Goal: Use online tool/utility: Utilize a website feature to perform a specific function

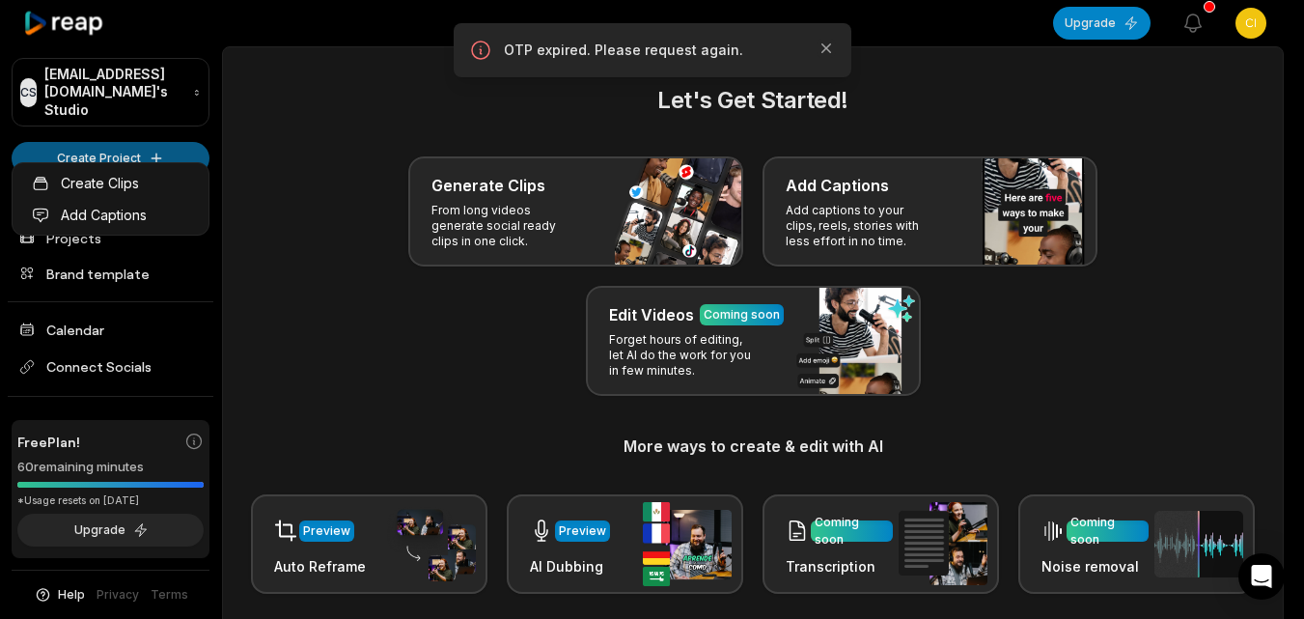
click at [138, 130] on html "CS Cicga@telegmail.com's Studio Create Project Home Projects Brand template Cal…" at bounding box center [652, 309] width 1304 height 619
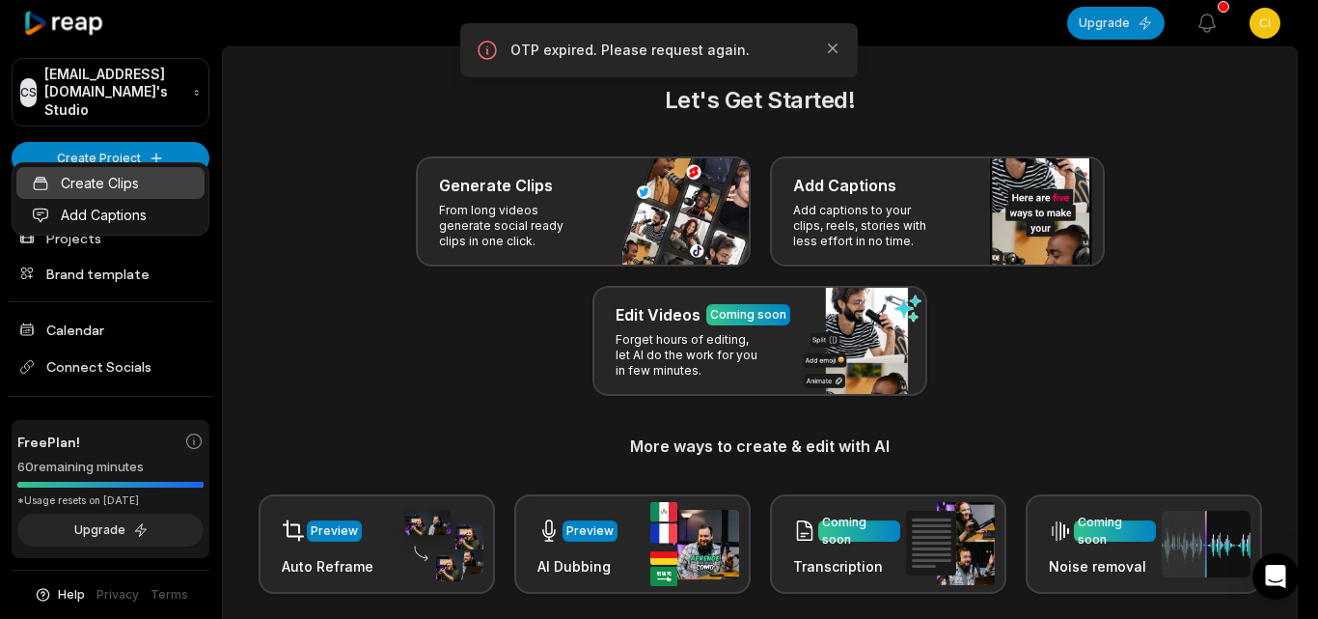
click at [142, 182] on link "Create Clips" at bounding box center [110, 183] width 188 height 32
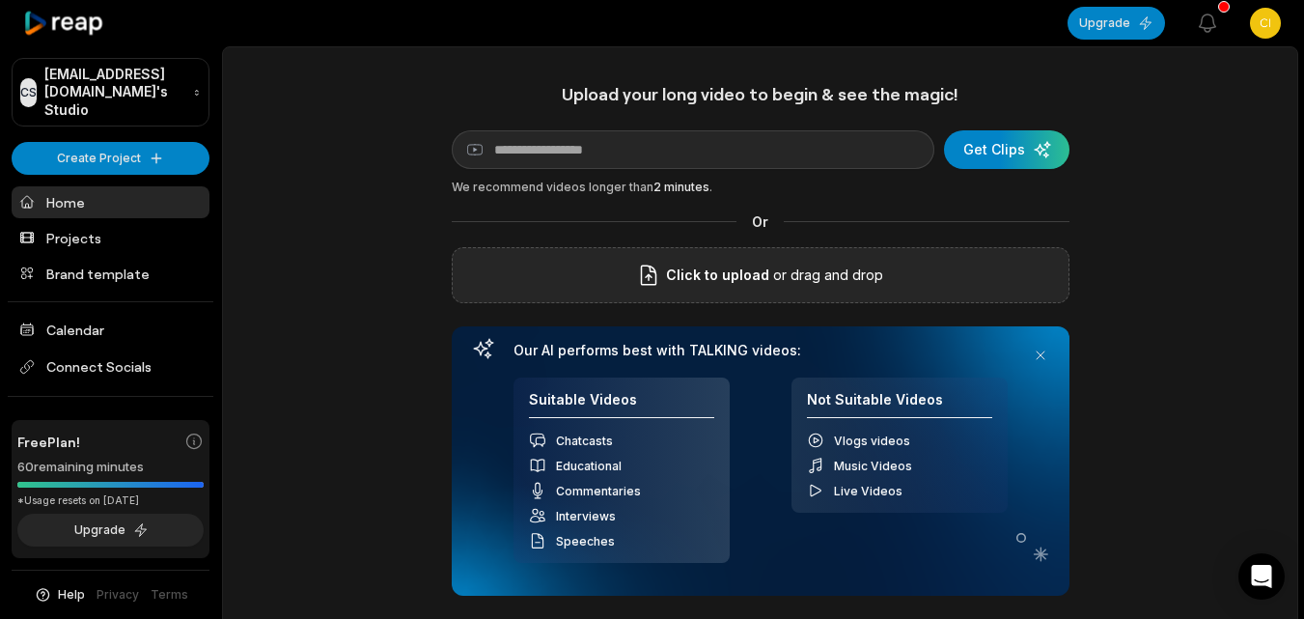
click at [614, 253] on div "Click to upload or drag and drop" at bounding box center [761, 275] width 618 height 56
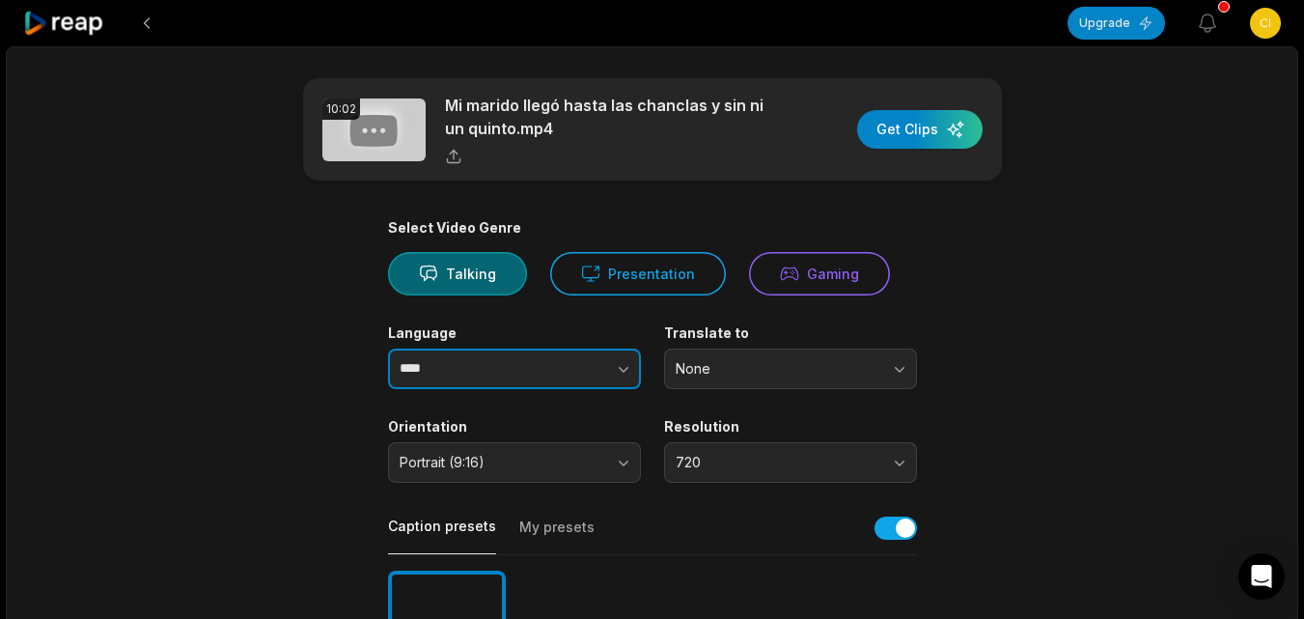
click at [549, 370] on button "button" at bounding box center [585, 368] width 110 height 41
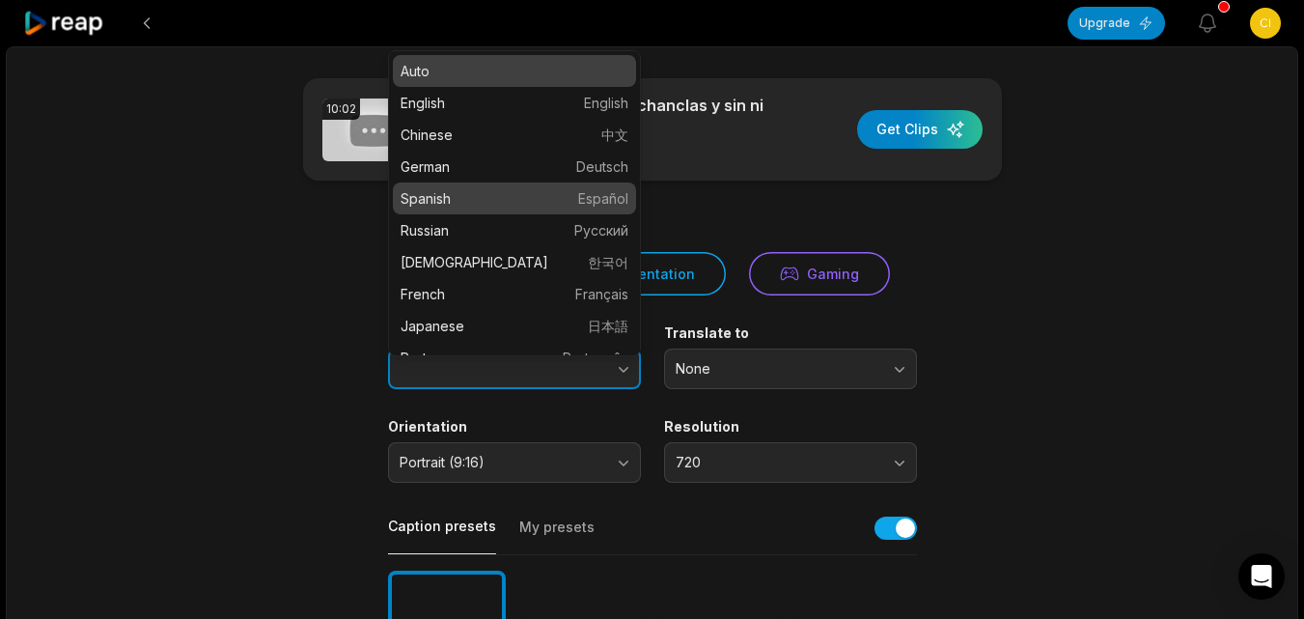
type input "*******"
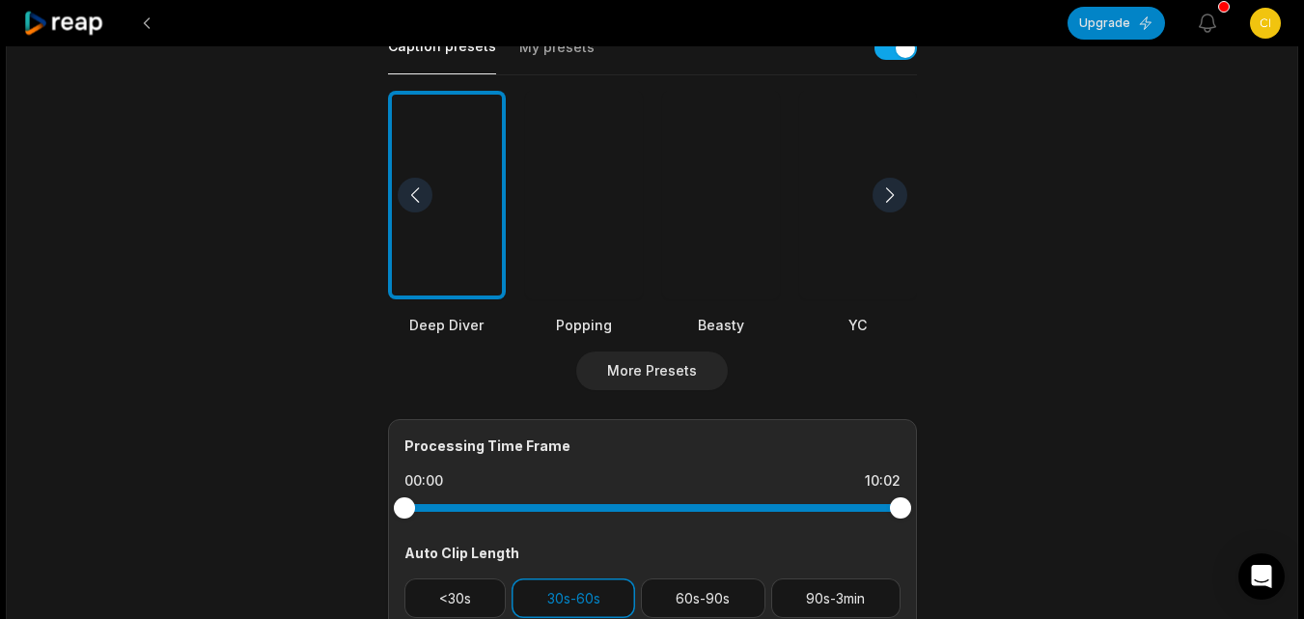
scroll to position [483, 0]
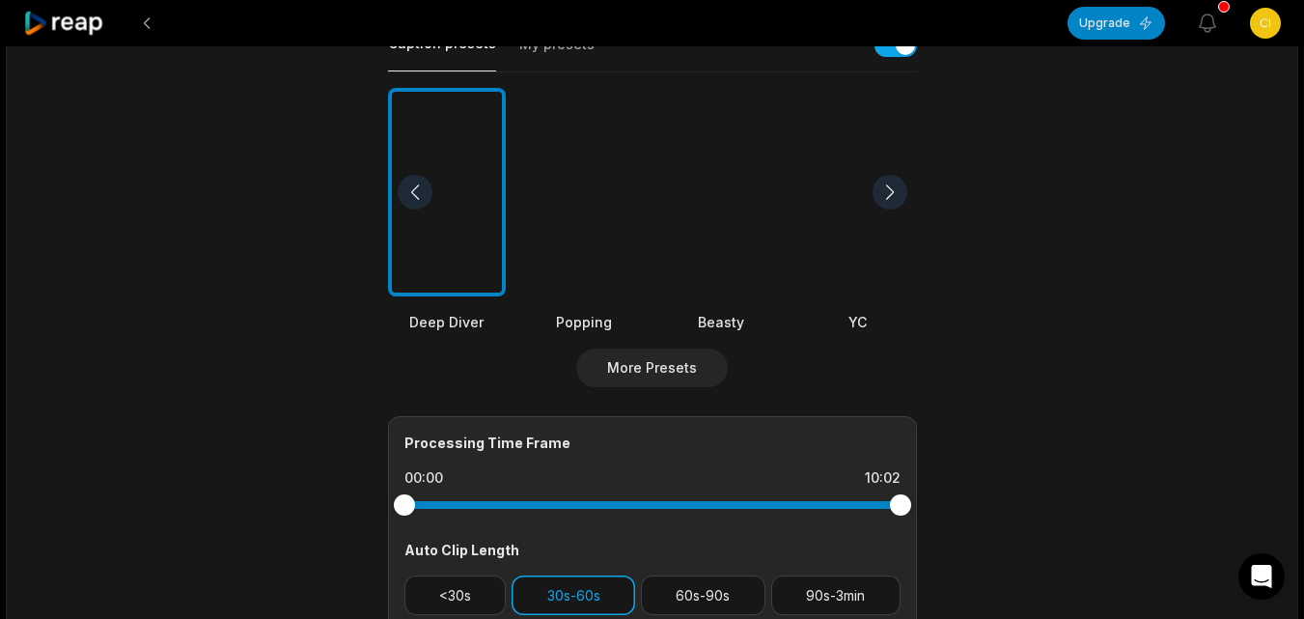
click at [480, 594] on button "<30s" at bounding box center [455, 595] width 102 height 40
click at [554, 594] on button "30s-60s" at bounding box center [573, 595] width 124 height 40
click at [723, 257] on div at bounding box center [721, 192] width 118 height 209
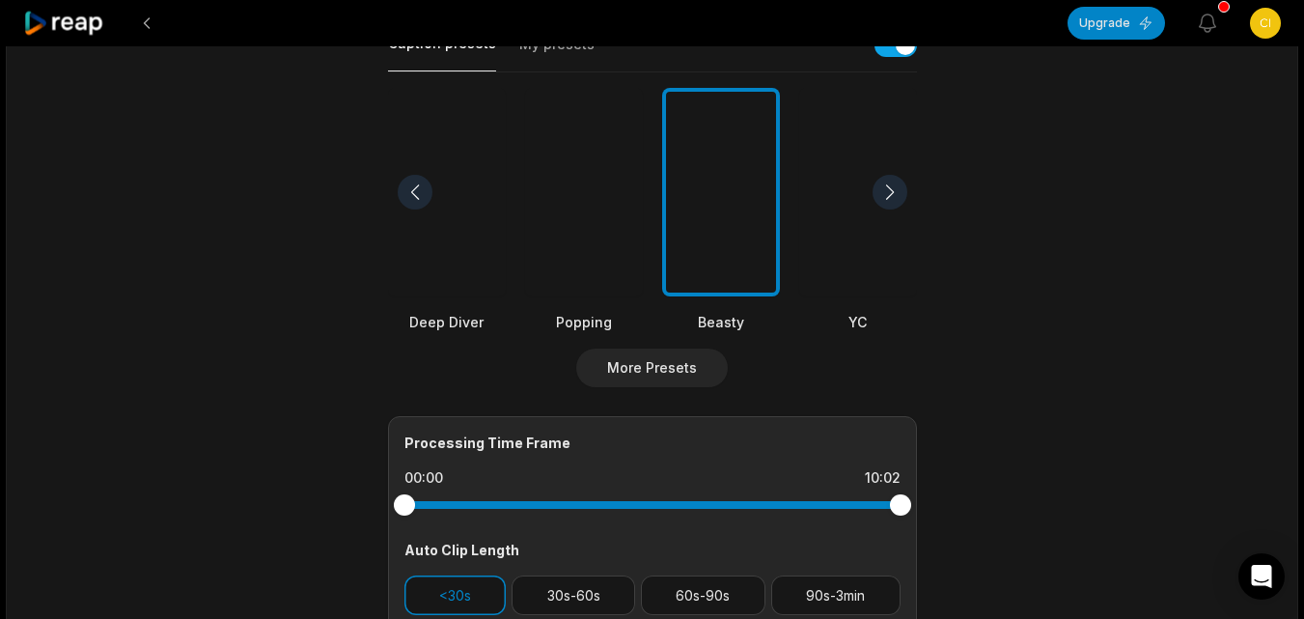
click at [571, 468] on div "00:00 10:02" at bounding box center [652, 477] width 496 height 19
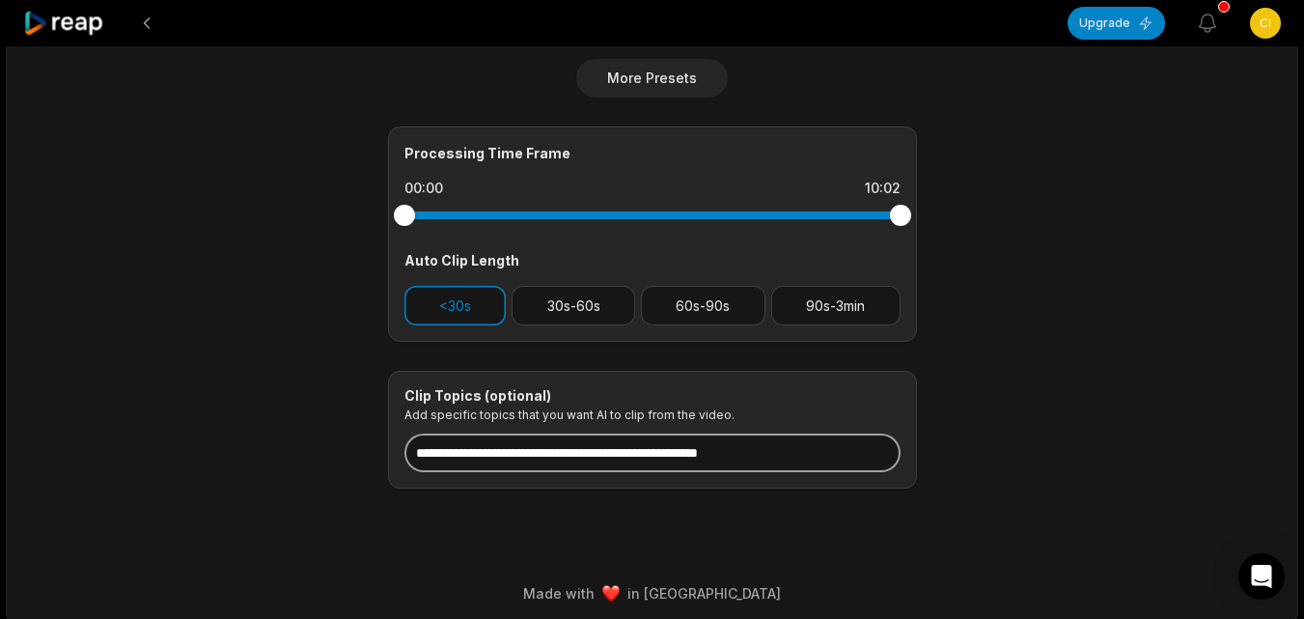
click at [613, 458] on input at bounding box center [652, 452] width 496 height 39
click at [589, 449] on input at bounding box center [652, 452] width 496 height 39
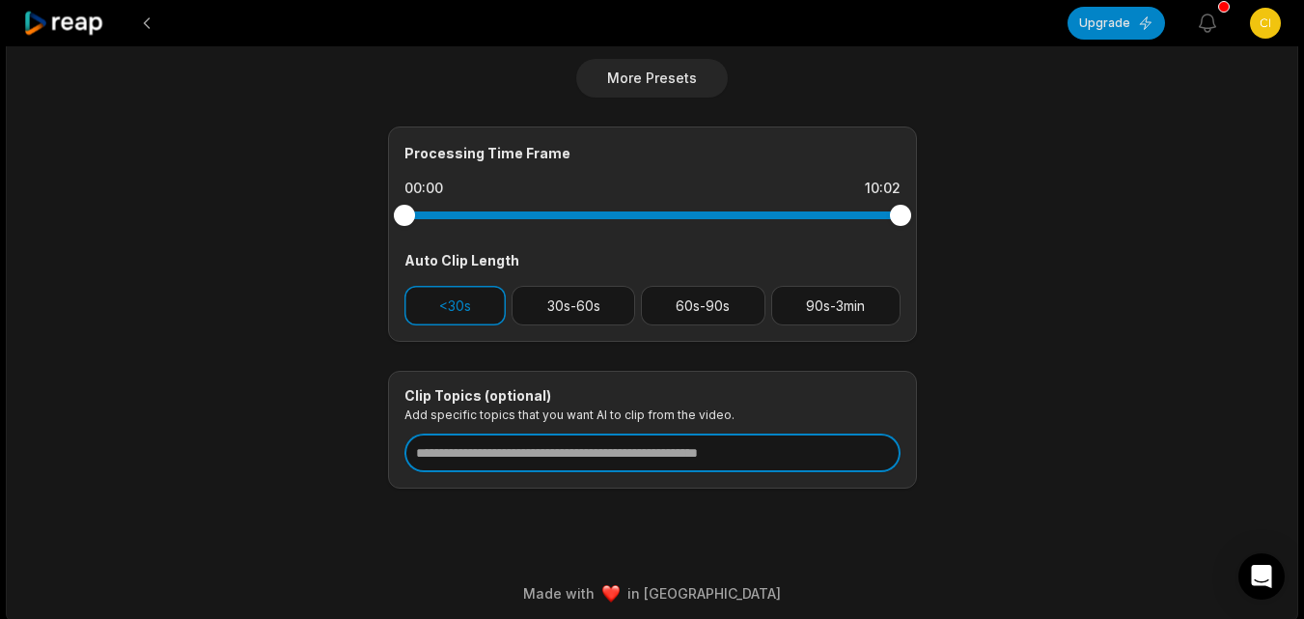
paste input "**********"
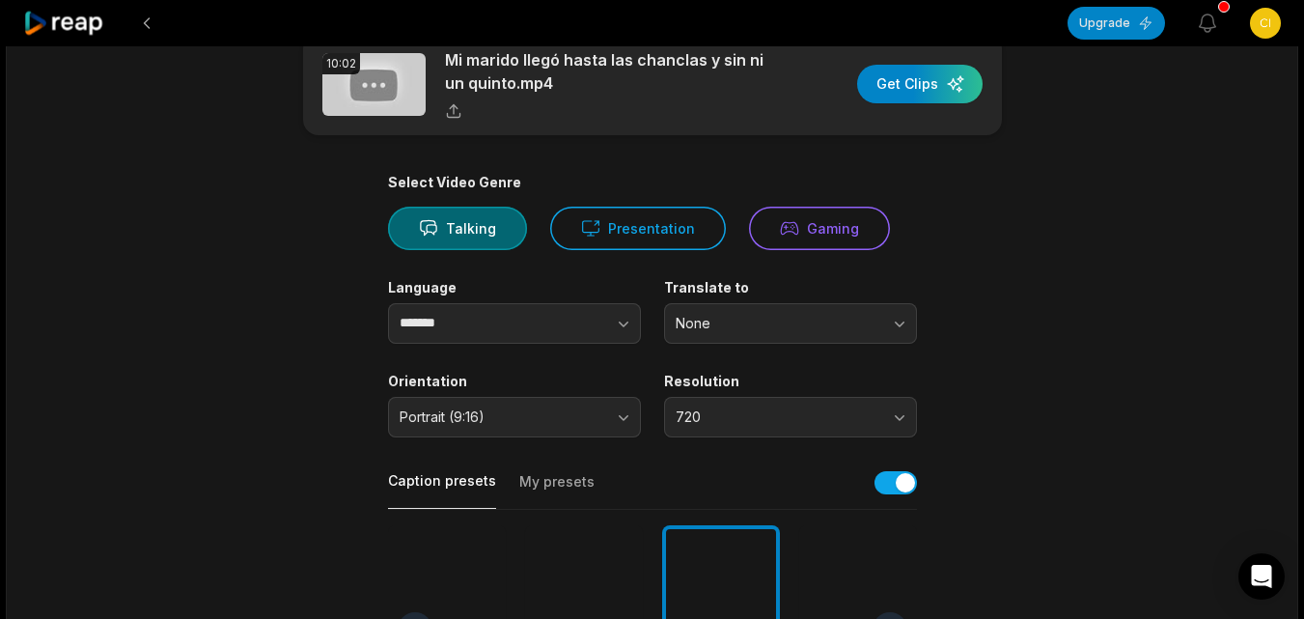
scroll to position [0, 0]
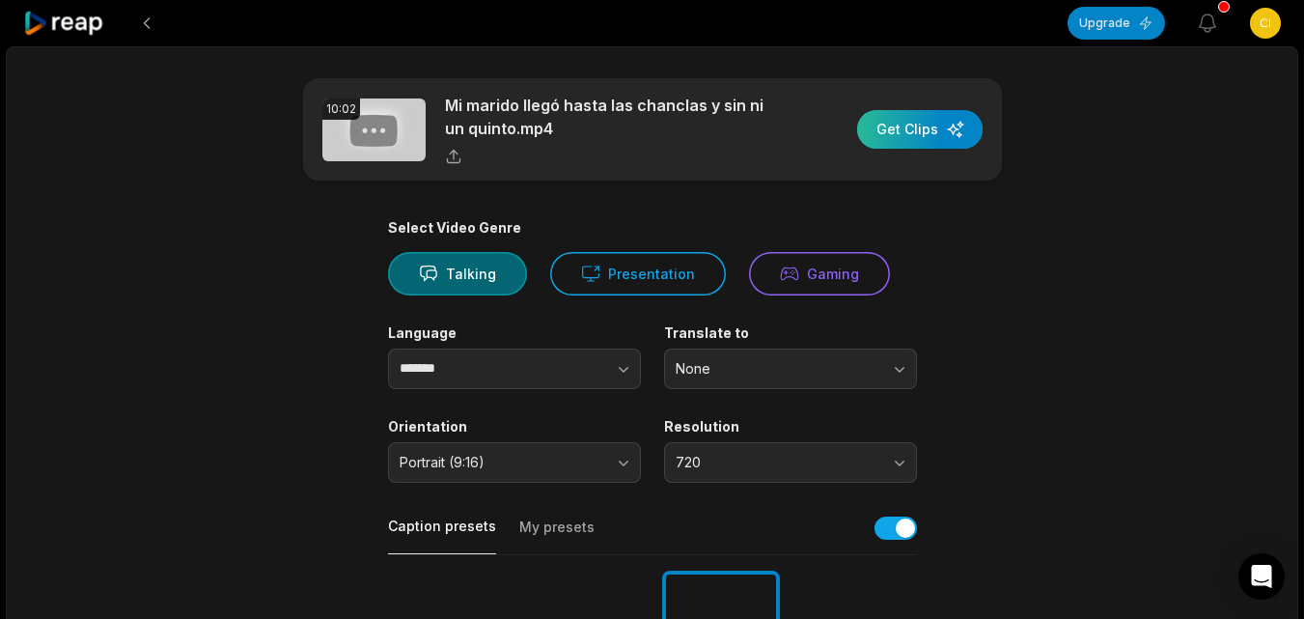
type input "**********"
click at [884, 139] on div "button" at bounding box center [919, 129] width 125 height 39
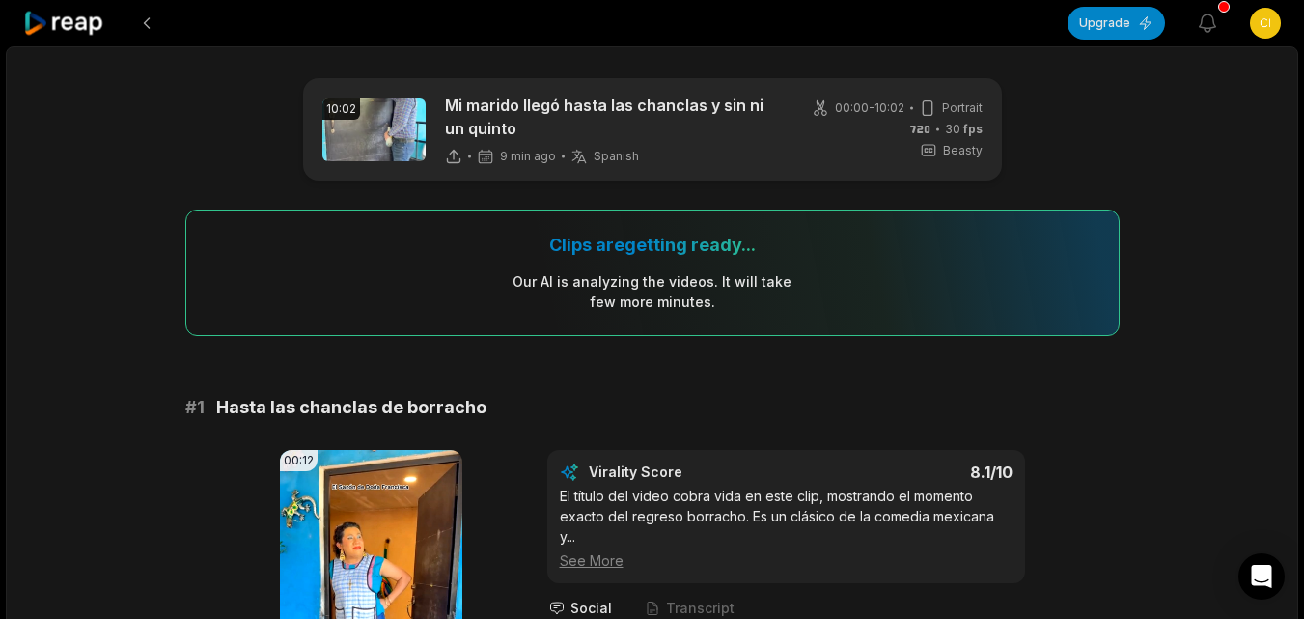
click at [88, 21] on icon at bounding box center [64, 24] width 82 height 26
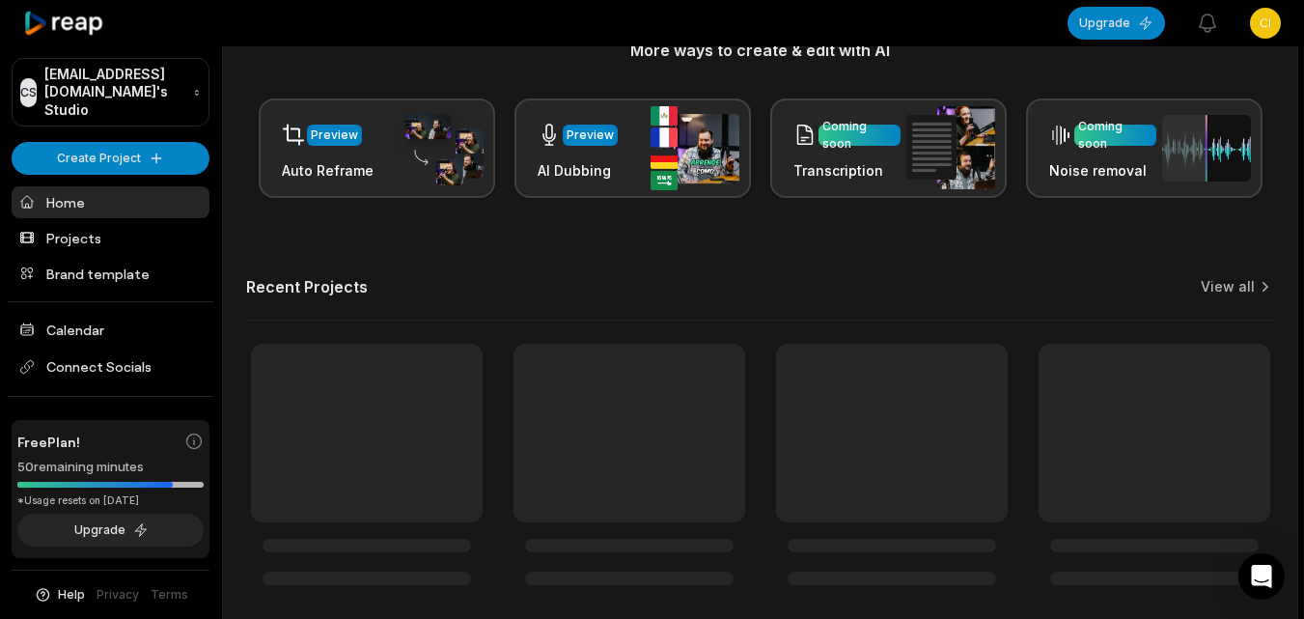
scroll to position [470, 0]
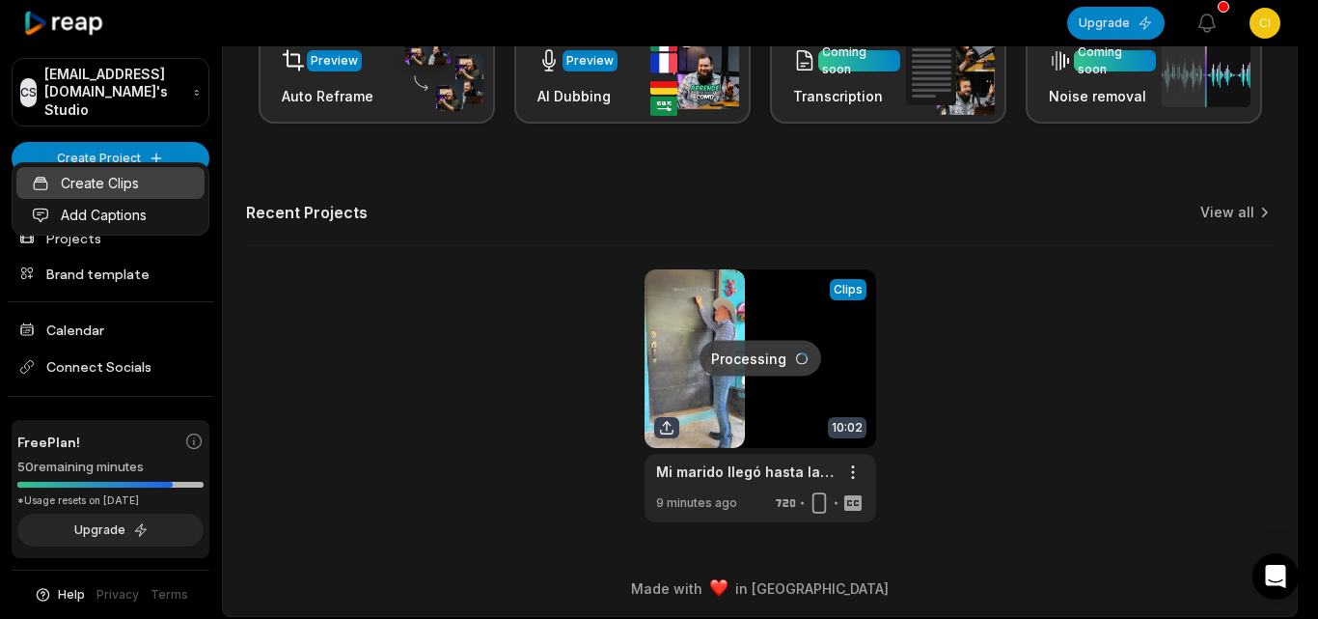
click at [175, 194] on link "Create Clips" at bounding box center [110, 183] width 188 height 32
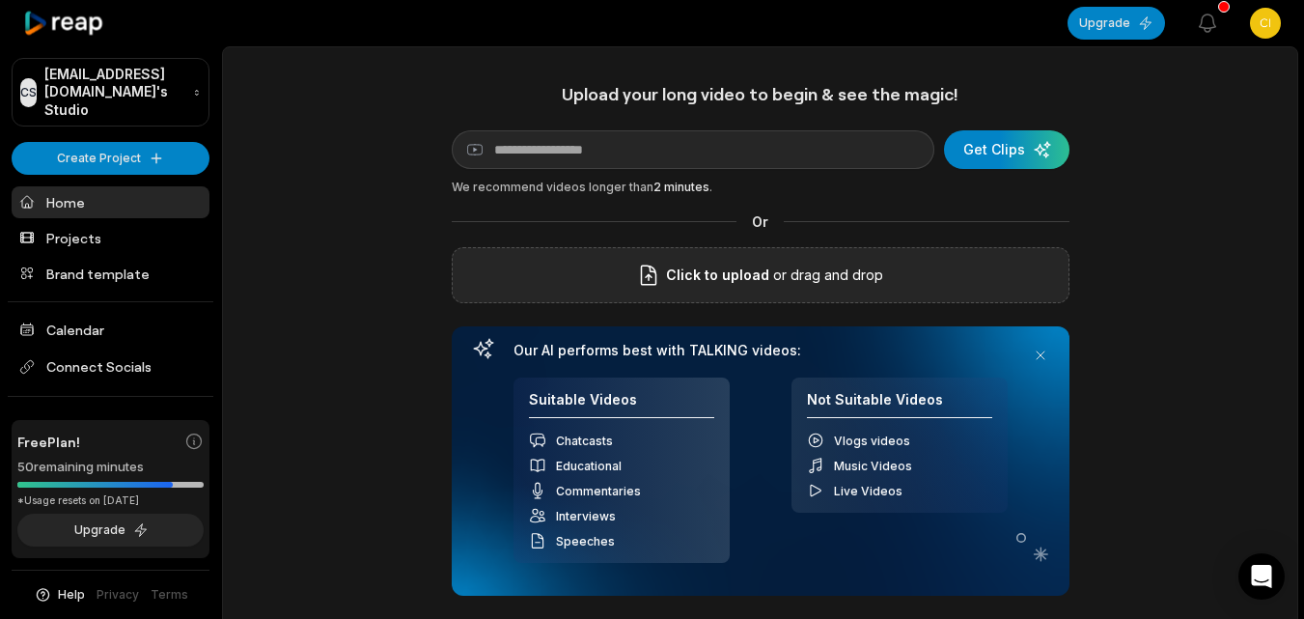
click at [692, 283] on span "Click to upload" at bounding box center [717, 274] width 103 height 23
click at [0, 0] on input "Click to upload" at bounding box center [0, 0] width 0 height 0
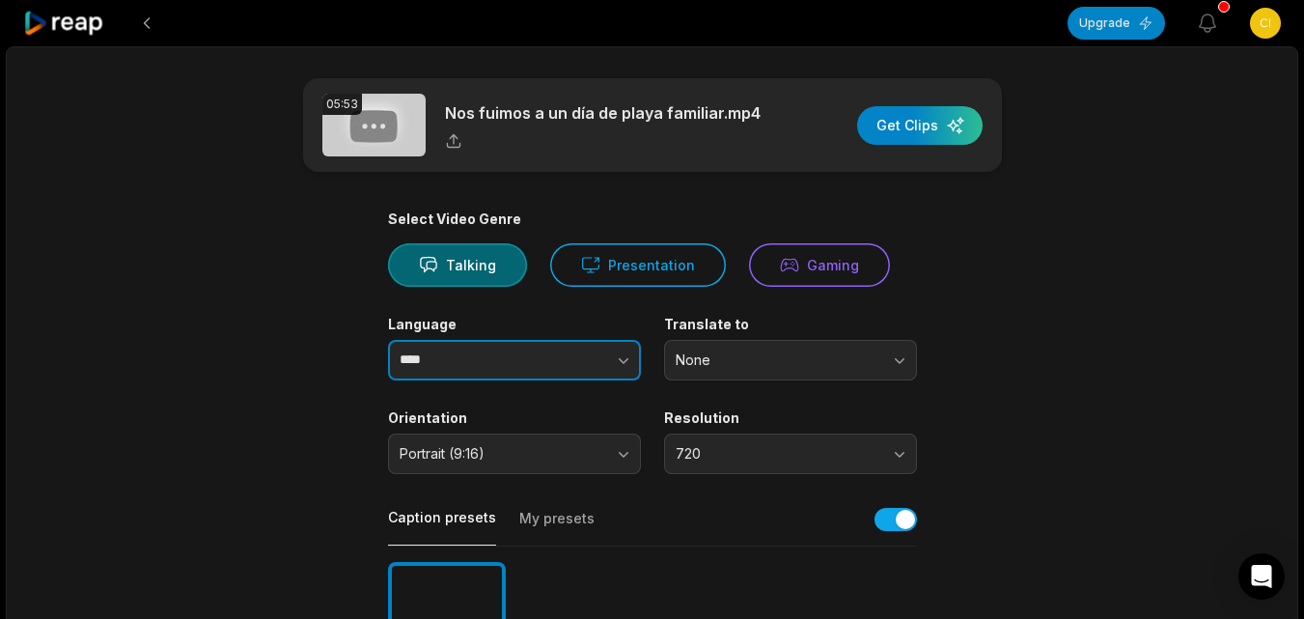
click at [605, 364] on button "button" at bounding box center [585, 360] width 110 height 41
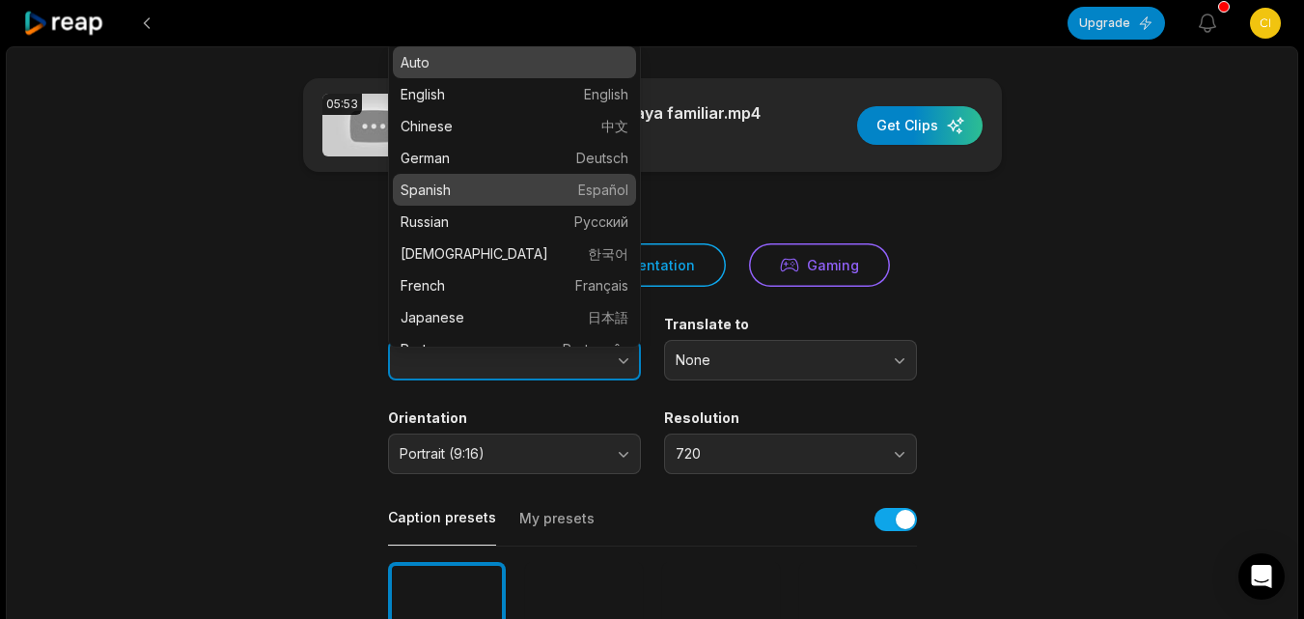
type input "*******"
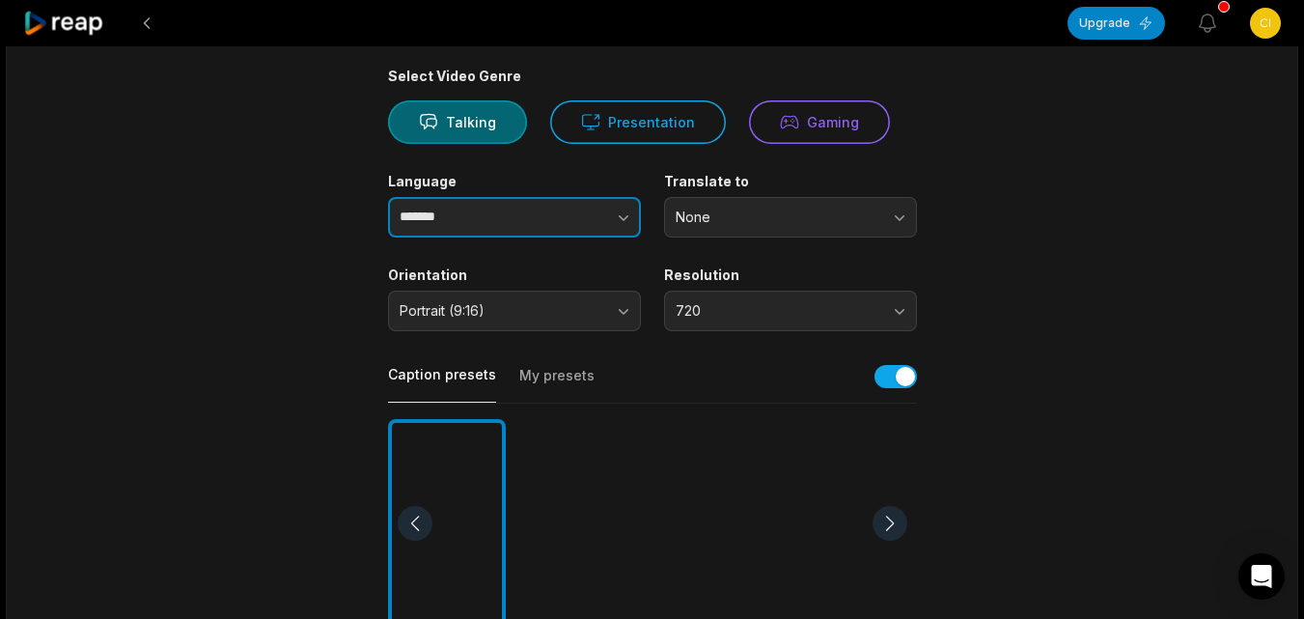
scroll to position [193, 0]
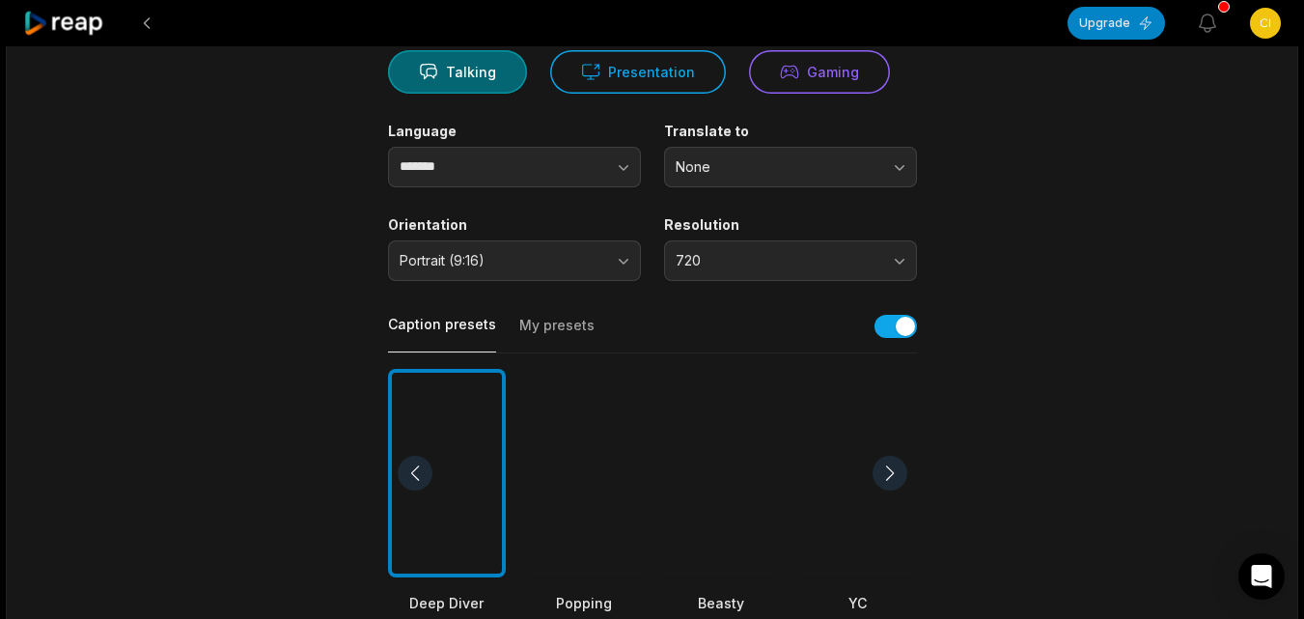
click at [692, 435] on div at bounding box center [721, 473] width 118 height 209
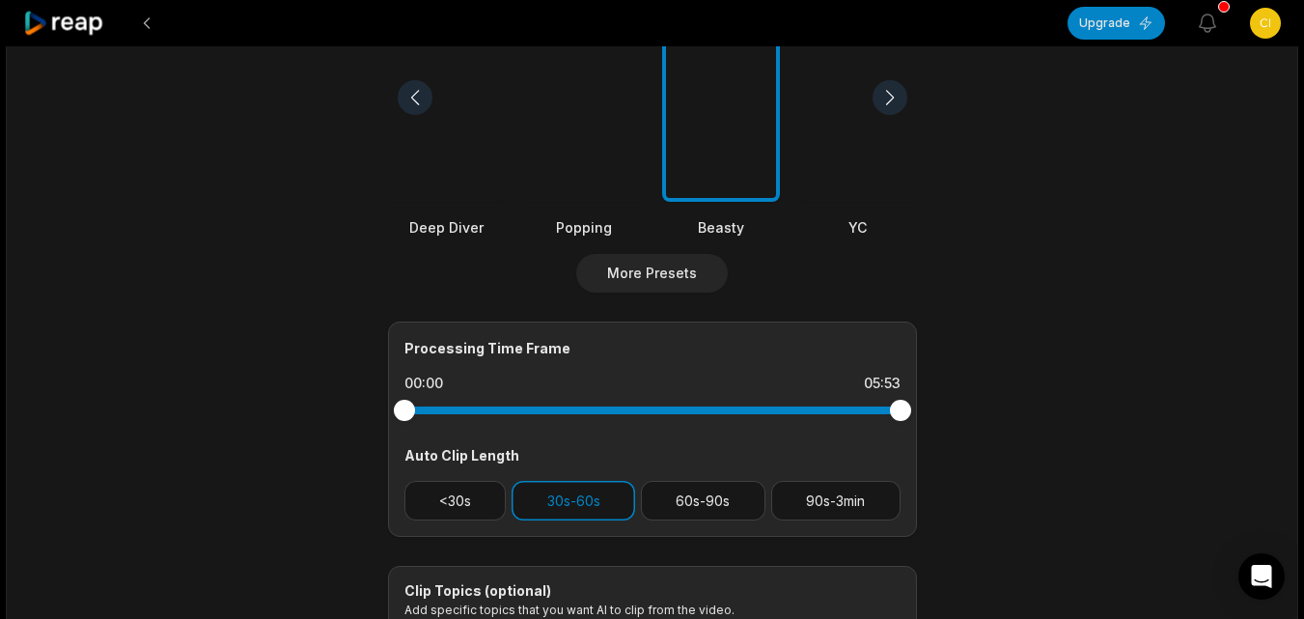
scroll to position [579, 0]
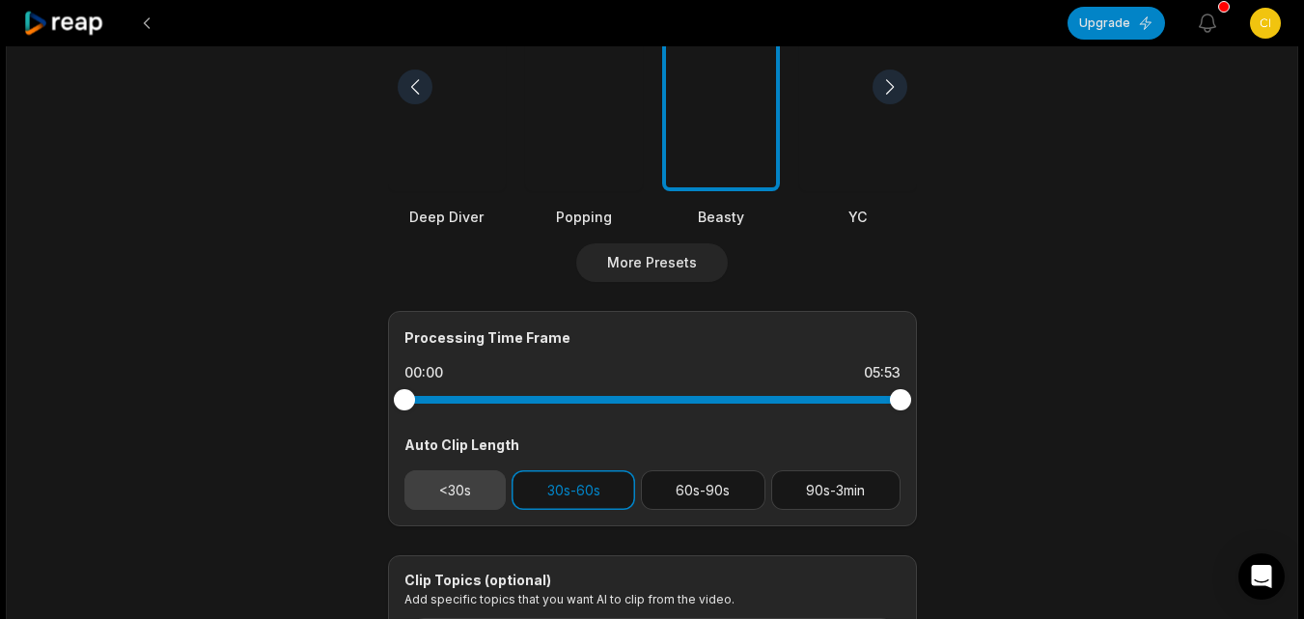
click at [443, 483] on button "<30s" at bounding box center [455, 490] width 102 height 40
click at [537, 479] on button "30s-60s" at bounding box center [573, 490] width 124 height 40
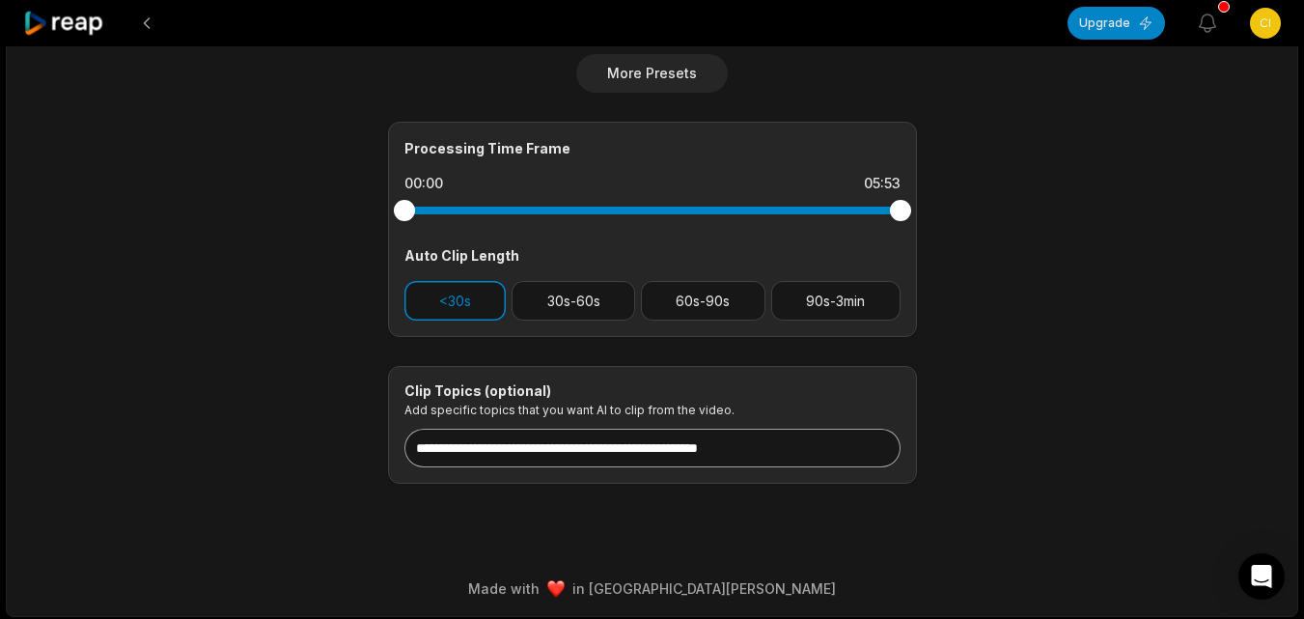
scroll to position [772, 0]
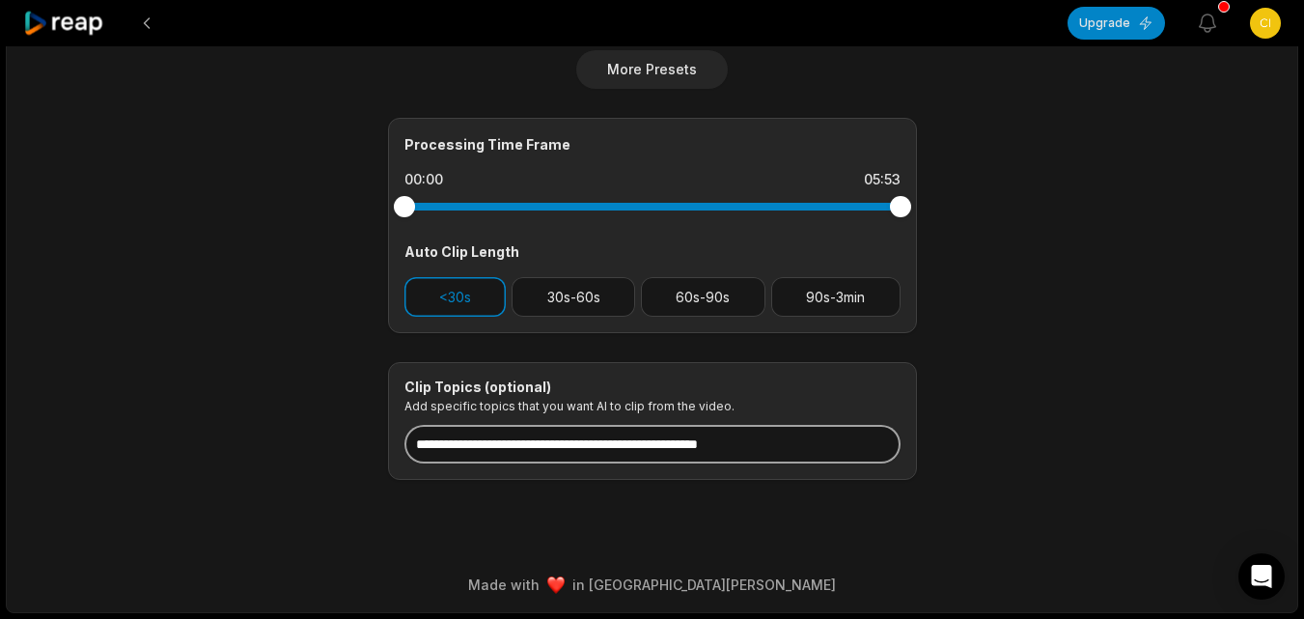
click at [559, 438] on input at bounding box center [652, 444] width 496 height 39
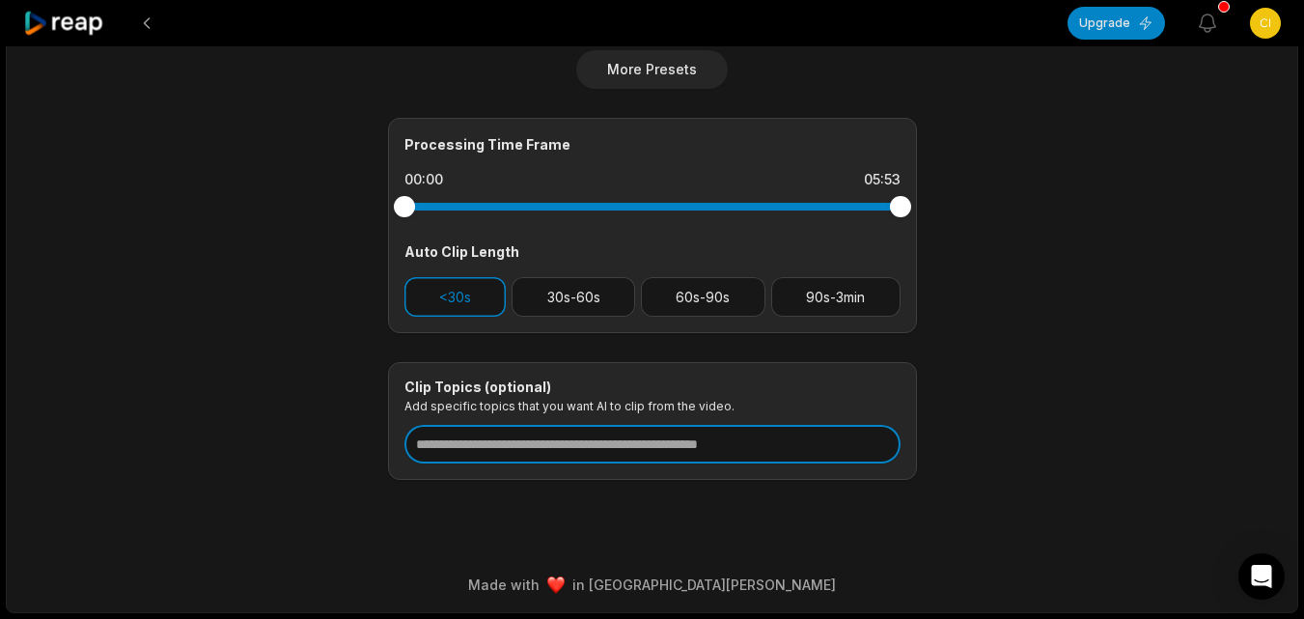
paste input "**********"
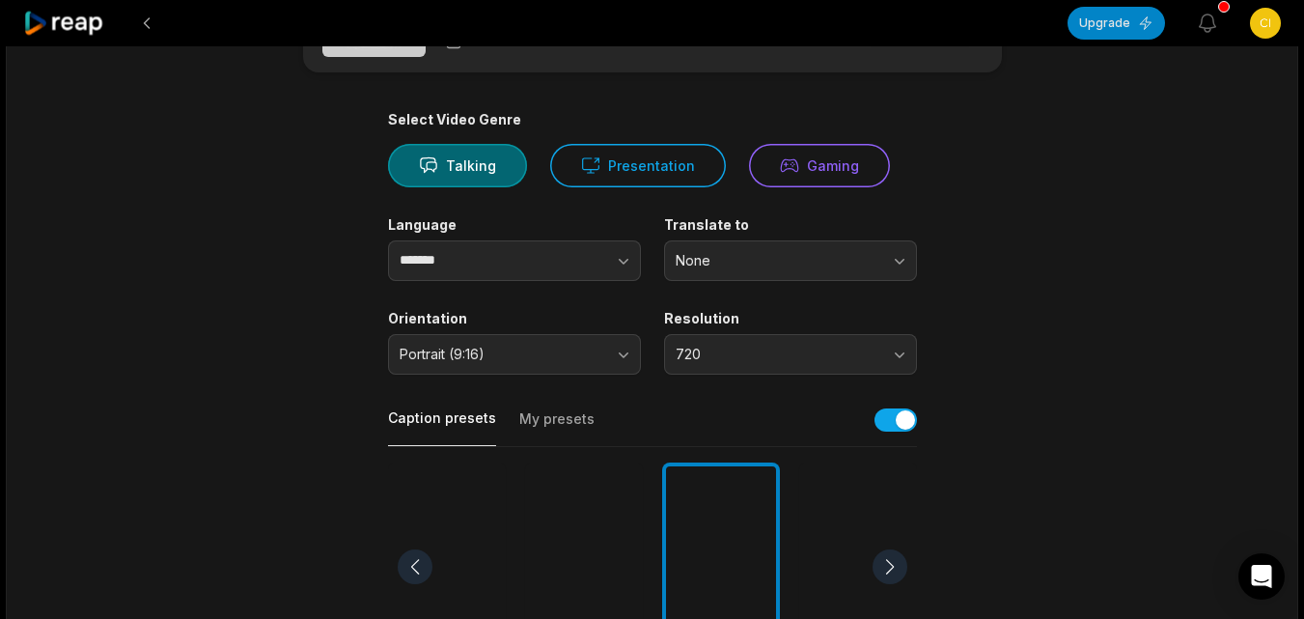
scroll to position [0, 0]
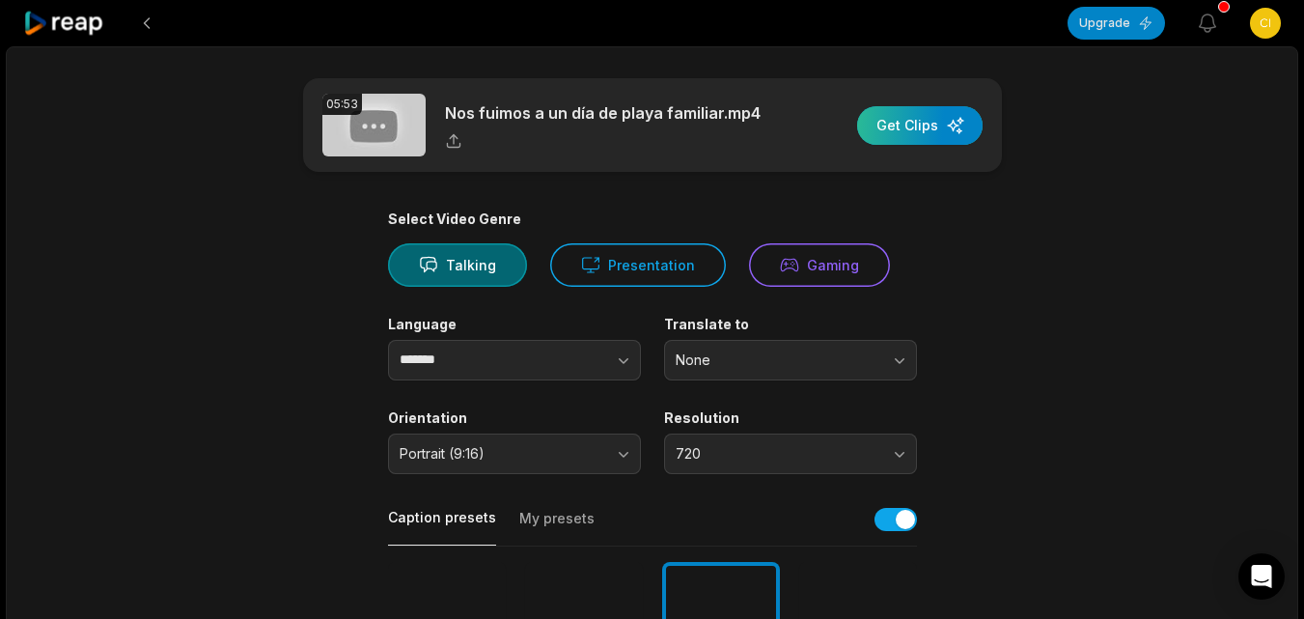
type input "**********"
click at [920, 131] on div "button" at bounding box center [919, 125] width 125 height 39
